Goal: Transaction & Acquisition: Subscribe to service/newsletter

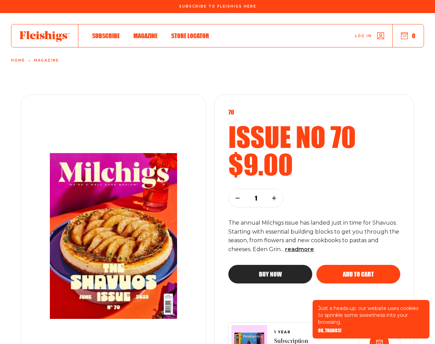
click at [329, 328] on span "OK, THANKS!" at bounding box center [329, 325] width 23 height 5
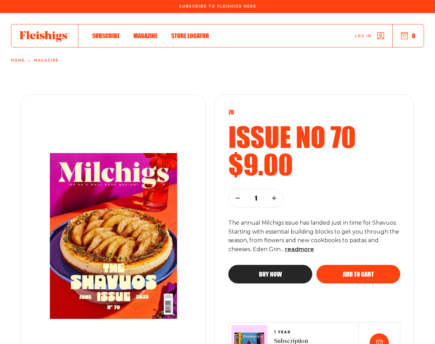
click at [358, 271] on span "Add to cart" at bounding box center [358, 268] width 31 height 6
click at [238, 198] on use "button" at bounding box center [237, 198] width 3 height 0
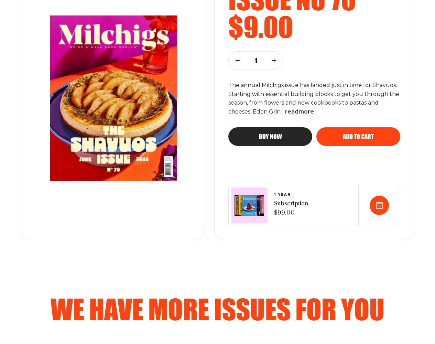
click at [358, 133] on span "Add to cart" at bounding box center [358, 130] width 31 height 6
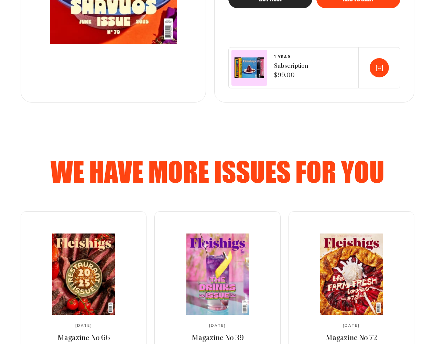
click at [290, 68] on span "Subscription $99.00" at bounding box center [291, 71] width 34 height 19
